Goal: Task Accomplishment & Management: Use online tool/utility

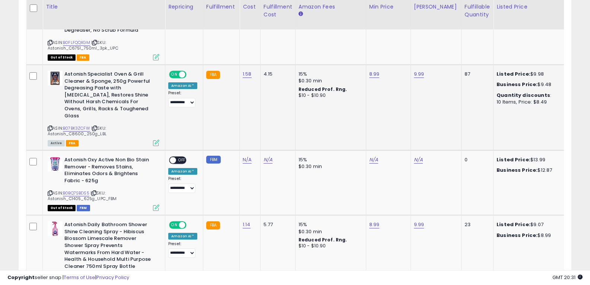
click at [48, 126] on icon at bounding box center [50, 128] width 5 height 4
click at [46, 111] on div "Astonish Specialist Oven & Grill Cleaner & Sponge, 250g Powerful Degreasing Pas…" at bounding box center [103, 108] width 114 height 74
click at [48, 126] on icon at bounding box center [50, 128] width 5 height 4
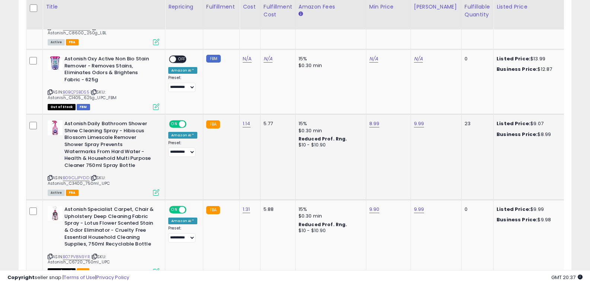
click at [52, 176] on icon at bounding box center [50, 178] width 5 height 4
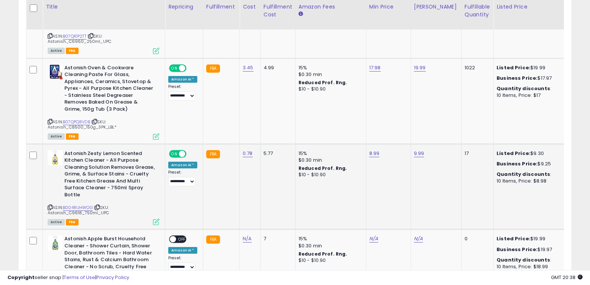
click at [51, 205] on icon at bounding box center [50, 207] width 5 height 4
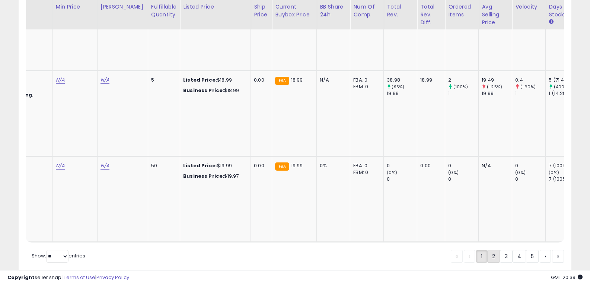
click at [513, 250] on link "2" at bounding box center [519, 256] width 13 height 13
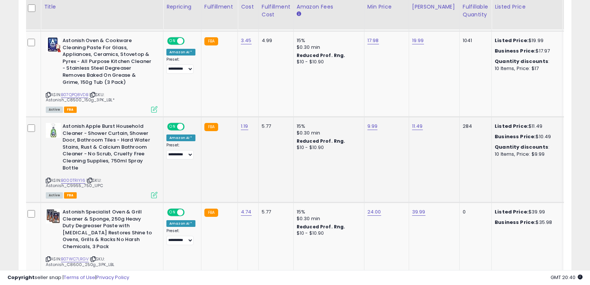
scroll to position [0, 1]
click at [50, 178] on icon at bounding box center [48, 180] width 5 height 4
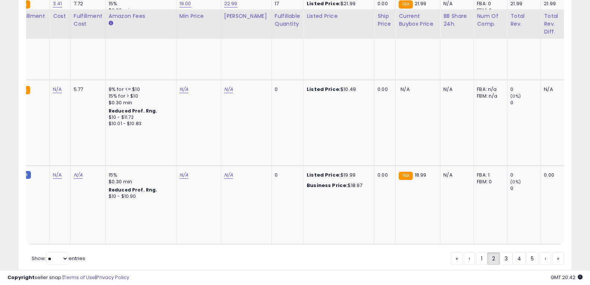
scroll to position [2206, 0]
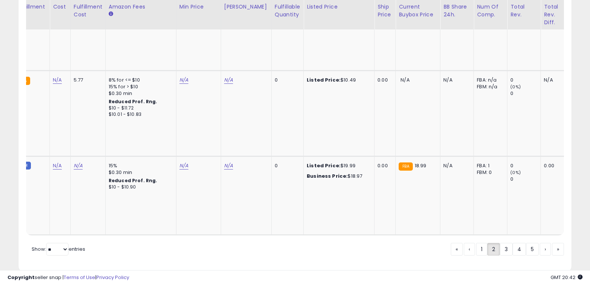
click at [510, 243] on div "« ‹ 1 2 3 4 5 › »" at bounding box center [507, 250] width 113 height 15
click at [526, 243] on link "3" at bounding box center [532, 249] width 13 height 13
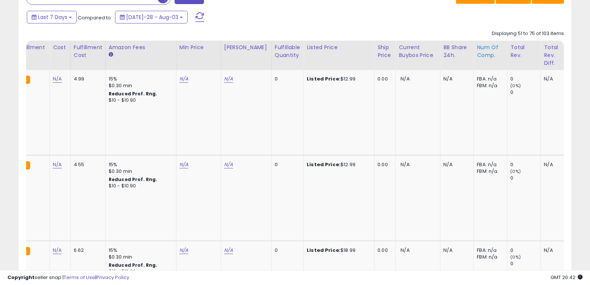
scroll to position [322, 0]
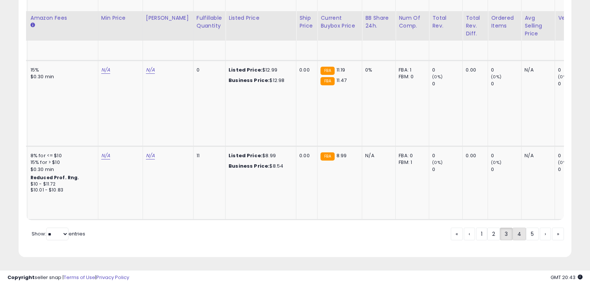
click at [540, 232] on link "4" at bounding box center [545, 233] width 11 height 13
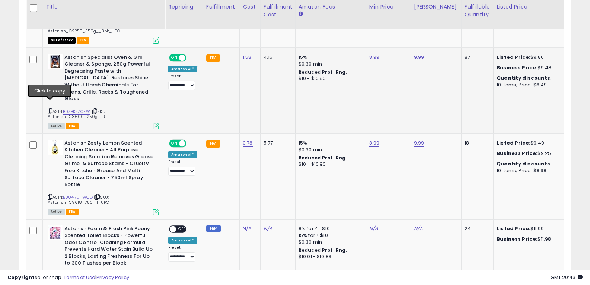
click at [49, 109] on icon at bounding box center [50, 111] width 5 height 4
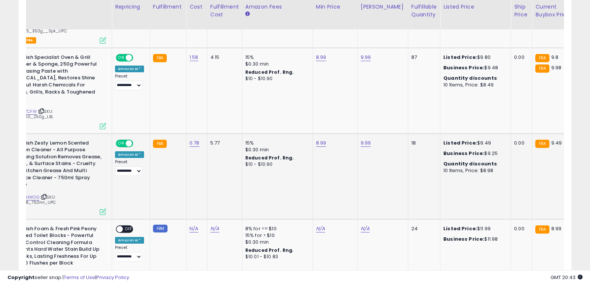
scroll to position [0, 114]
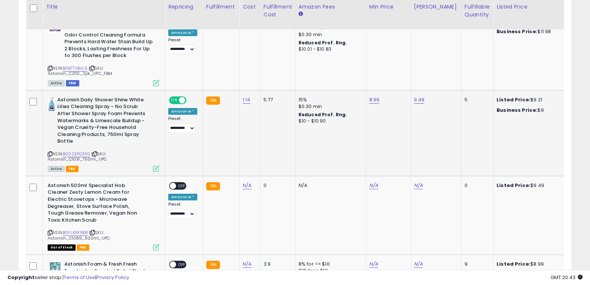
click at [52, 152] on icon at bounding box center [50, 154] width 5 height 4
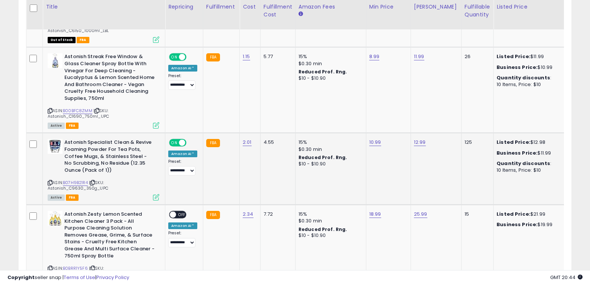
click at [49, 181] on icon at bounding box center [50, 183] width 5 height 4
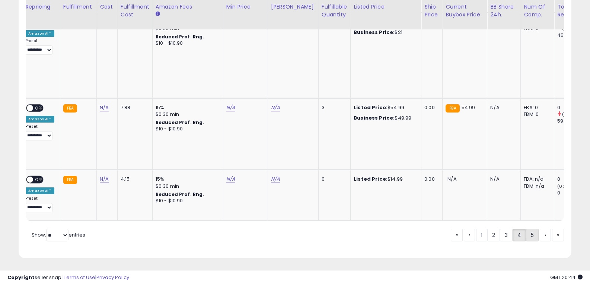
click at [552, 236] on link "5" at bounding box center [558, 235] width 12 height 13
